Goal: Information Seeking & Learning: Check status

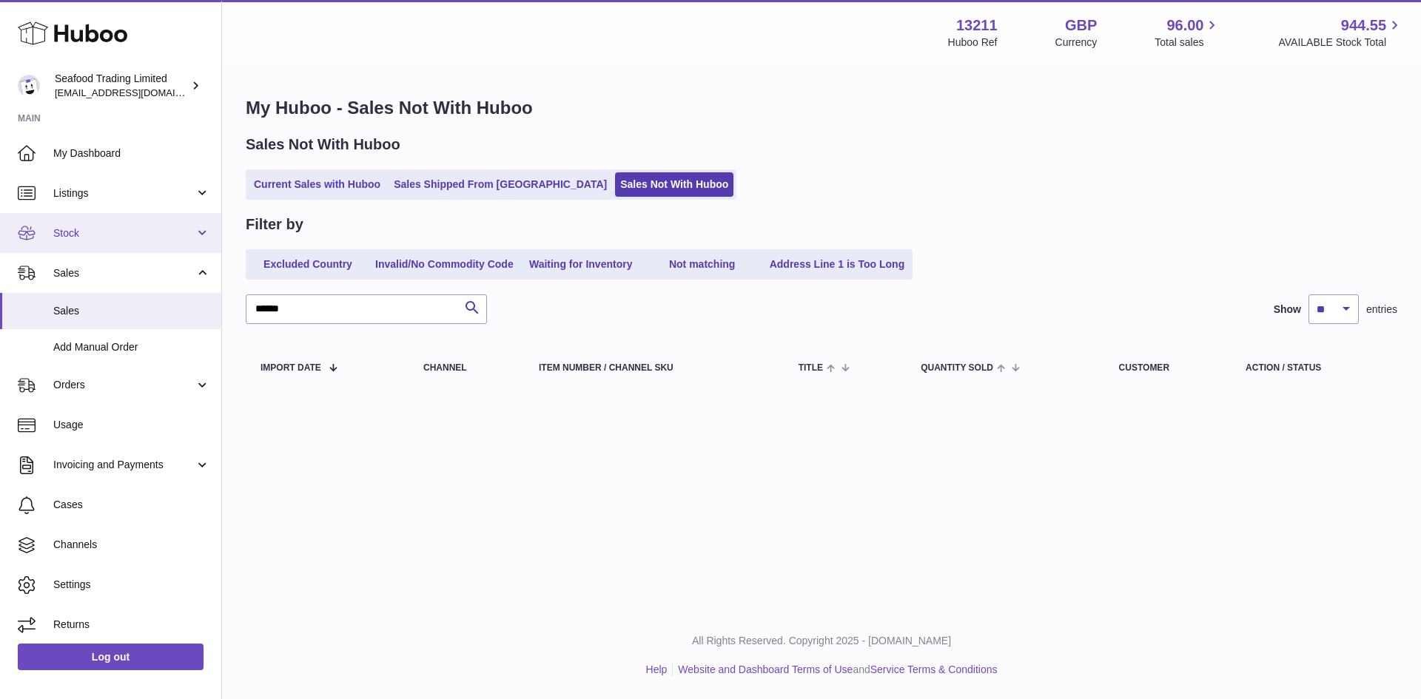
click at [86, 243] on link "Stock" at bounding box center [110, 233] width 221 height 40
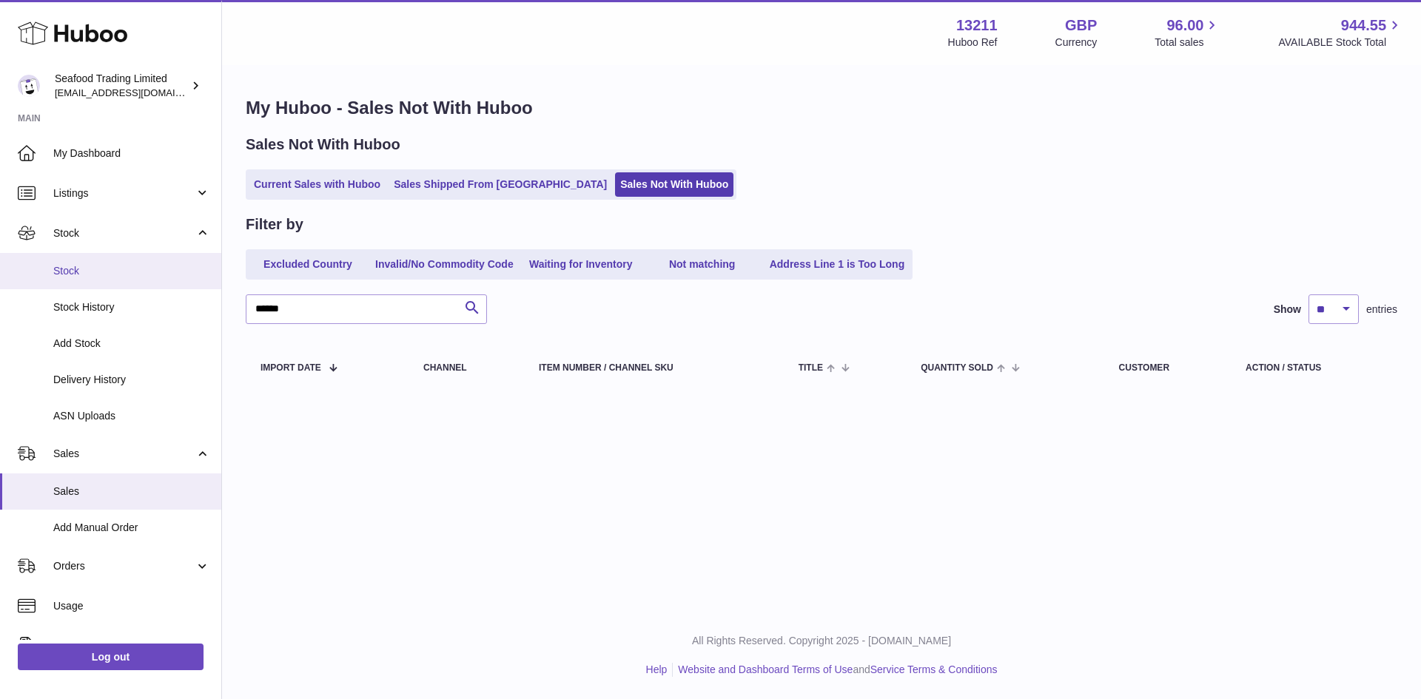
click at [79, 285] on link "Stock" at bounding box center [110, 271] width 221 height 36
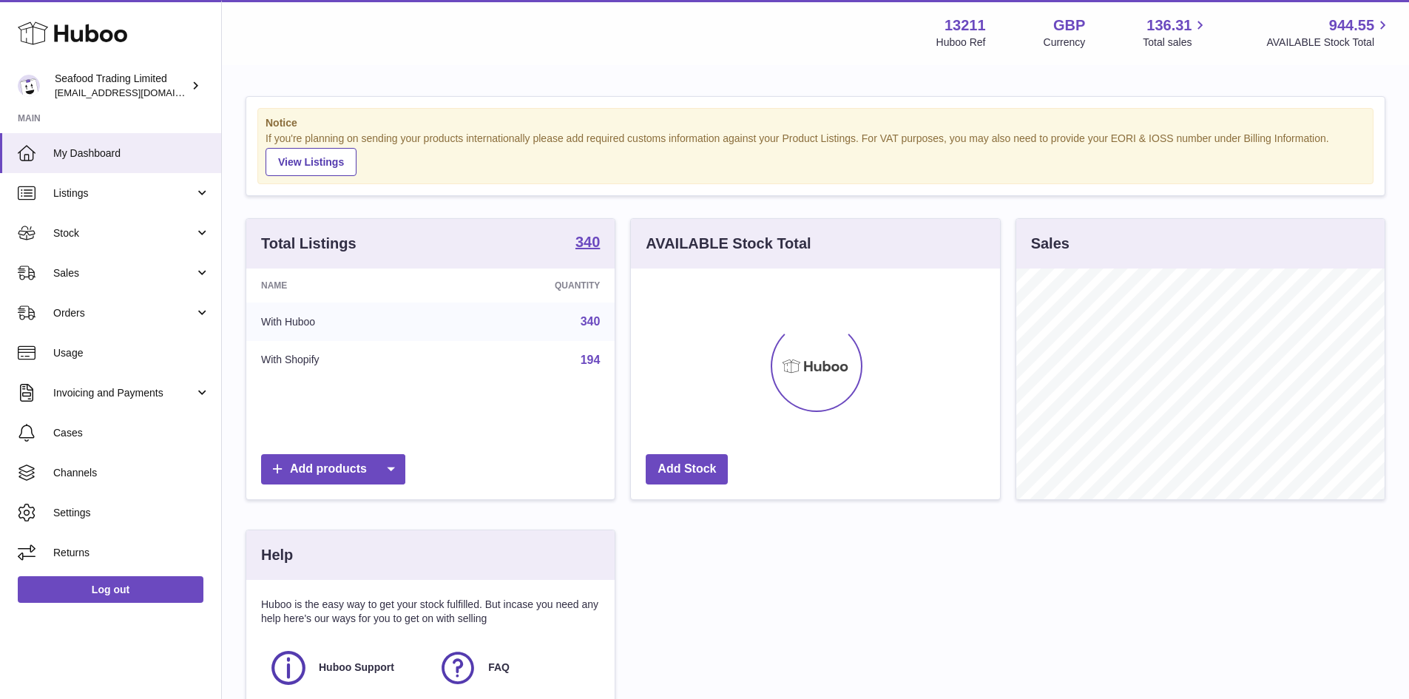
scroll to position [231, 369]
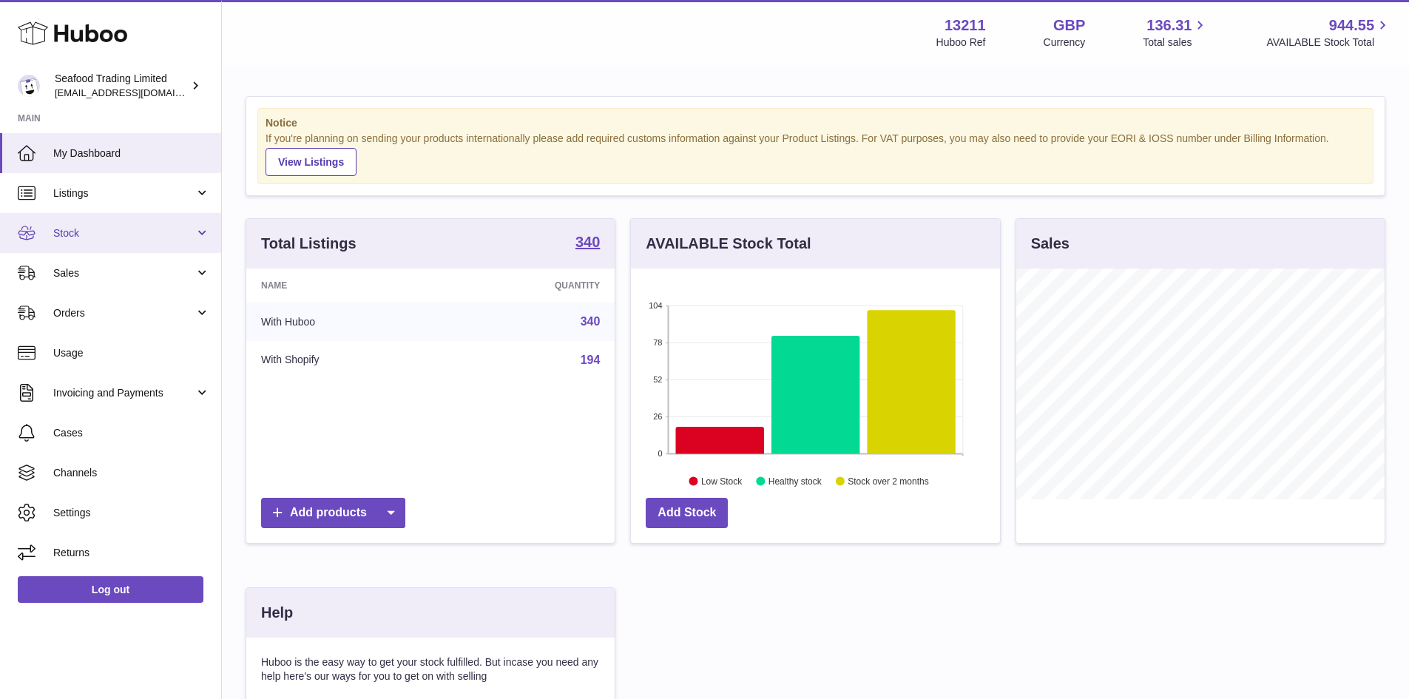
click at [77, 218] on link "Stock" at bounding box center [110, 233] width 221 height 40
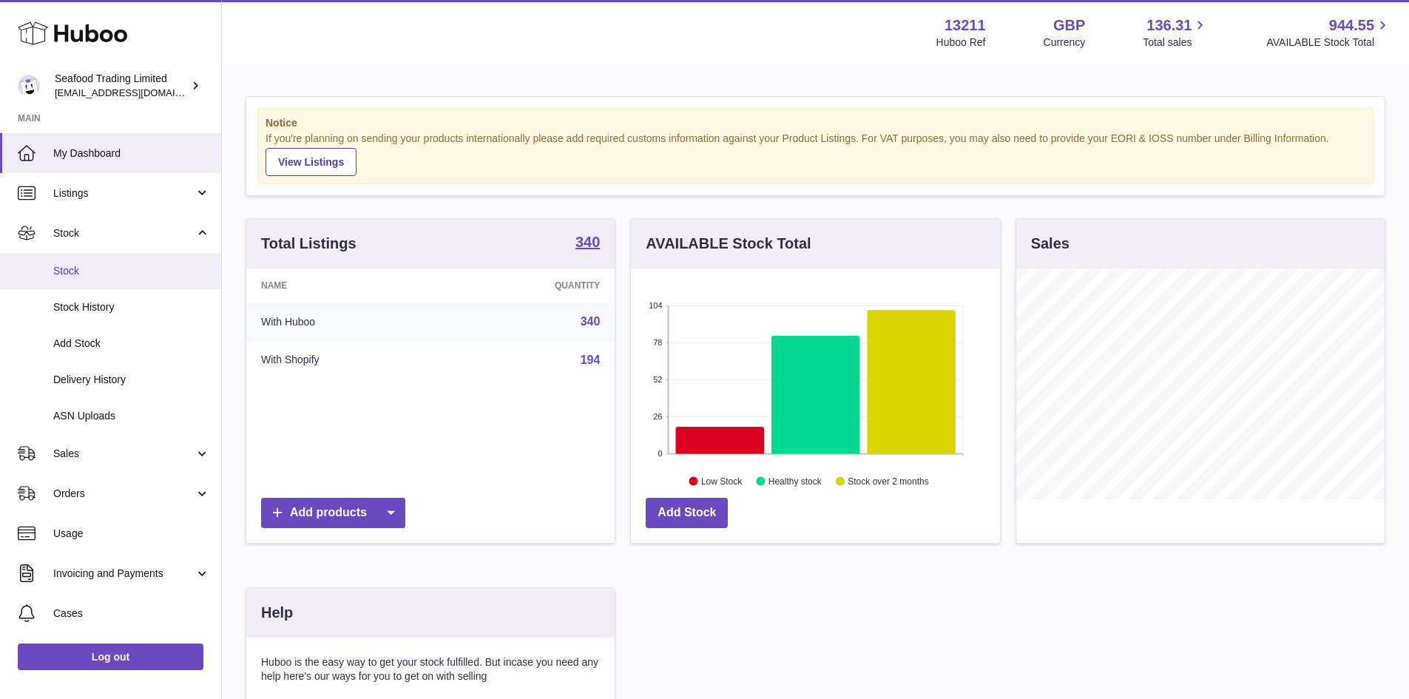
click at [81, 264] on span "Stock" at bounding box center [131, 271] width 157 height 14
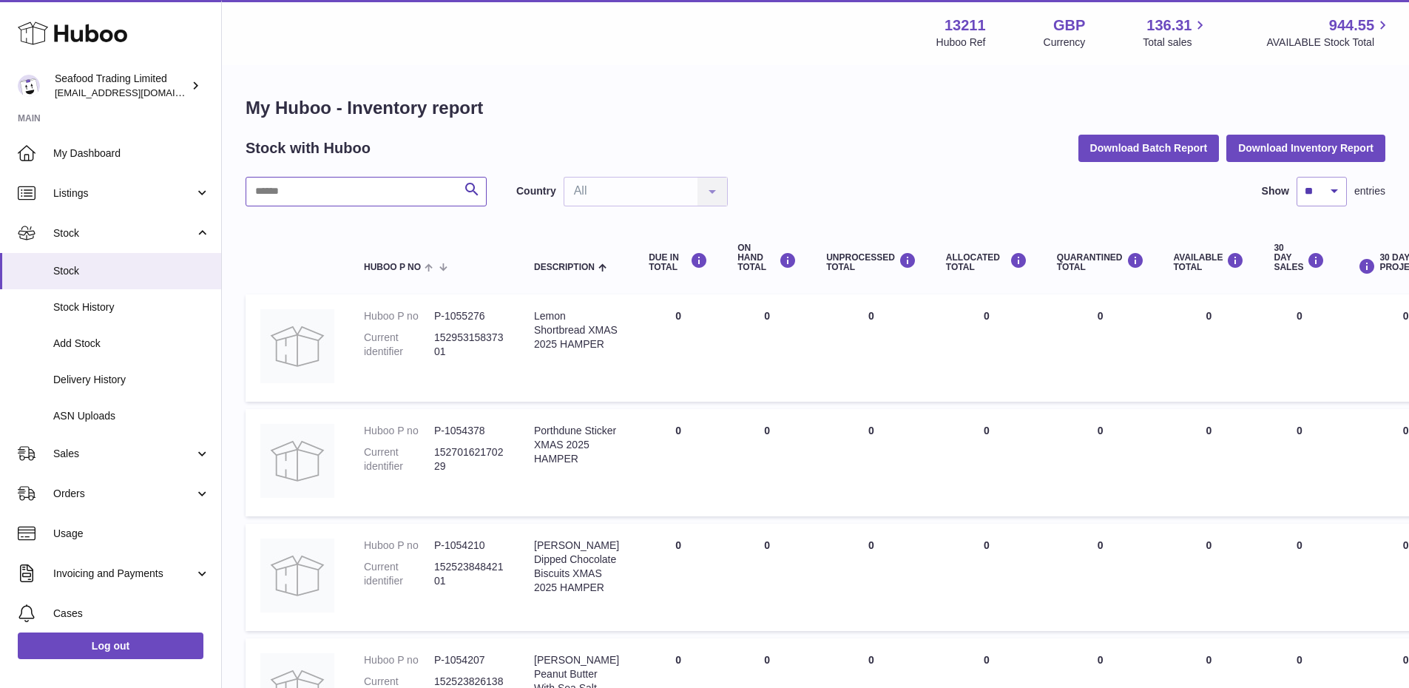
click at [306, 181] on input "text" at bounding box center [366, 192] width 241 height 30
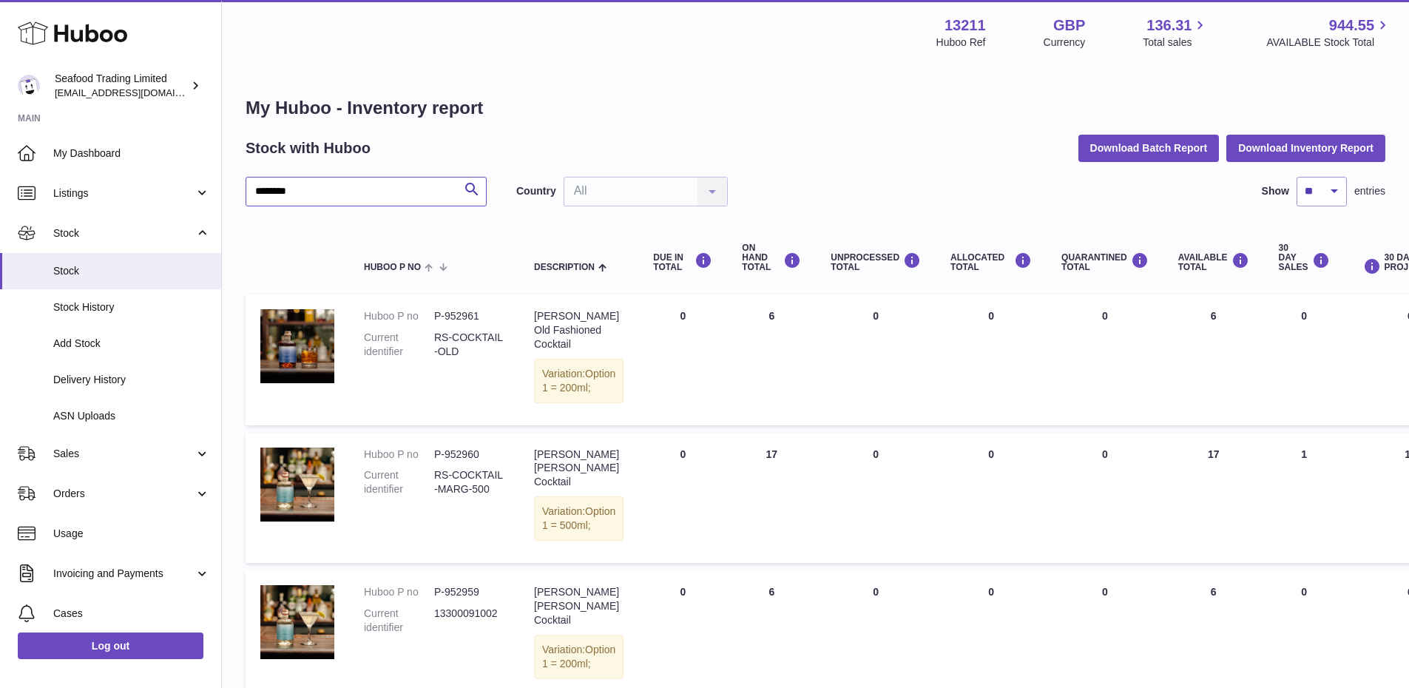
type input "********"
